Goal: Information Seeking & Learning: Learn about a topic

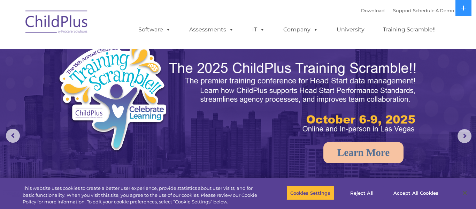
select select "MEDIUM"
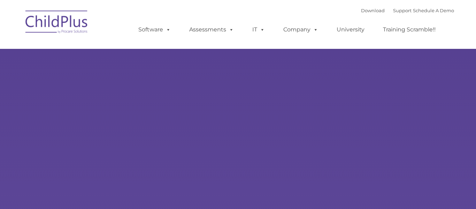
type input ""
select select "MEDIUM"
type input ""
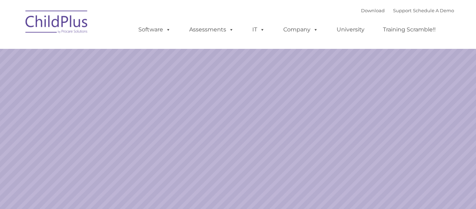
select select "MEDIUM"
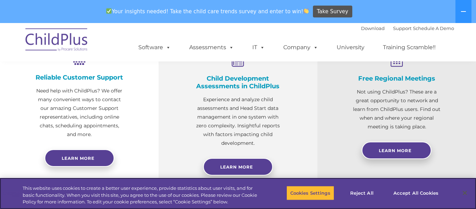
scroll to position [285, 0]
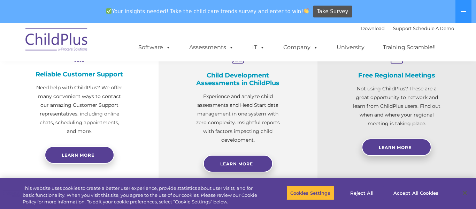
click at [235, 79] on h4 "Child Development Assessments in ChildPlus" at bounding box center [237, 78] width 89 height 15
click at [245, 86] on h4 "Child Development Assessments in ChildPlus" at bounding box center [237, 78] width 89 height 15
click at [231, 80] on h4 "Child Development Assessments in ChildPlus" at bounding box center [237, 78] width 89 height 15
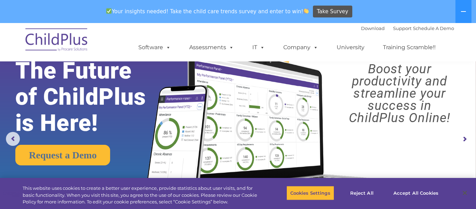
scroll to position [0, 0]
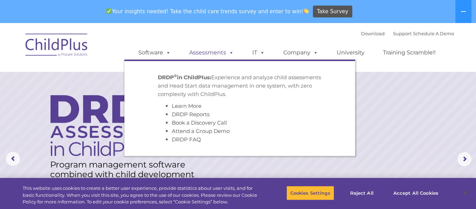
click at [216, 52] on link "Assessments" at bounding box center [211, 53] width 59 height 14
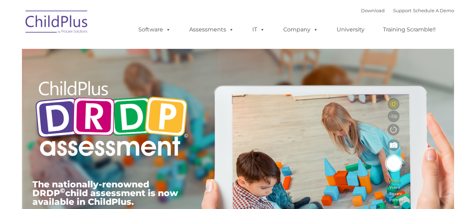
type input ""
